Goal: Complete application form

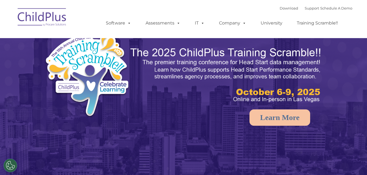
select select "MEDIUM"
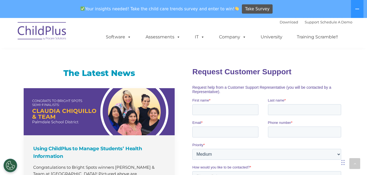
scroll to position [378, 0]
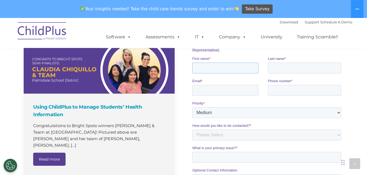
click at [221, 67] on input "First name *" at bounding box center [225, 67] width 66 height 11
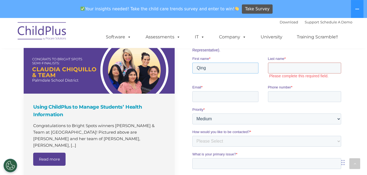
type input "Qing"
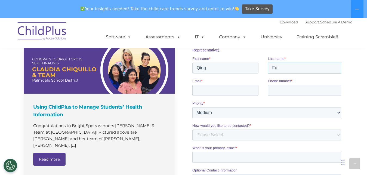
type input "Fu"
click at [223, 95] on input "Email *" at bounding box center [225, 90] width 66 height 11
type input "[EMAIL_ADDRESS][DOMAIN_NAME]"
type input "[PHONE_NUMBER]"
click at [192, 107] on select "Please Select Low Medium High" at bounding box center [266, 112] width 149 height 11
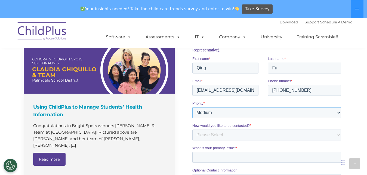
click at [339, 115] on select "Please Select Low Medium High" at bounding box center [266, 112] width 149 height 11
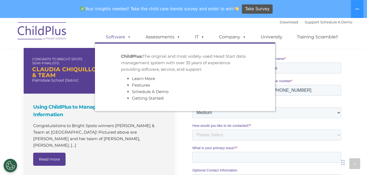
click at [120, 38] on link "Software" at bounding box center [118, 37] width 36 height 11
